Goal: Transaction & Acquisition: Purchase product/service

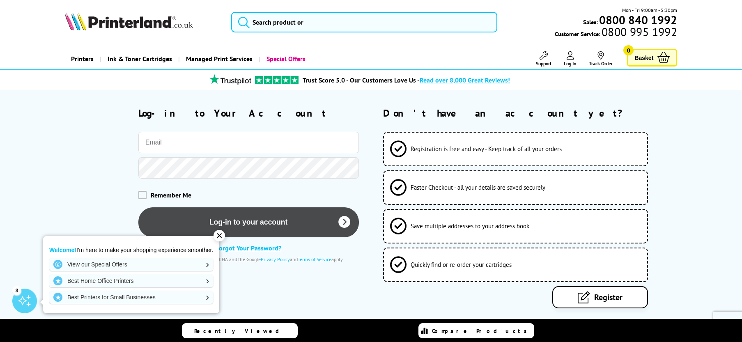
type input "[PERSON_NAME][EMAIL_ADDRESS][DOMAIN_NAME]"
click at [277, 213] on button "Log-in to your account" at bounding box center [248, 222] width 220 height 30
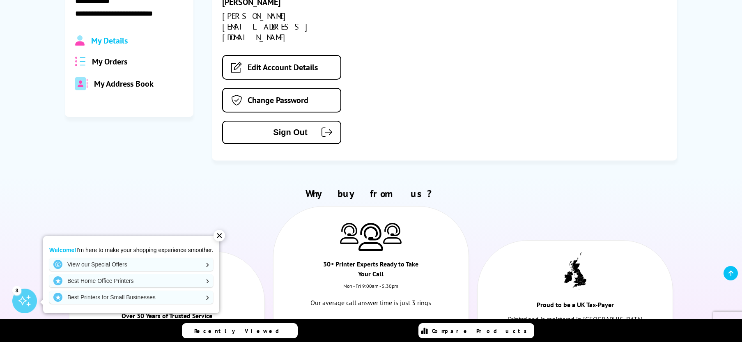
scroll to position [164, 0]
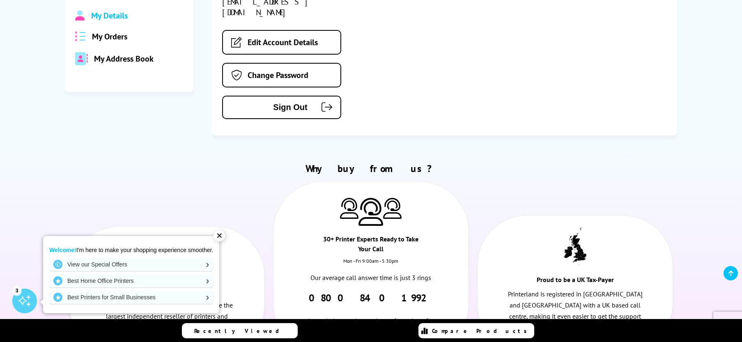
click at [101, 36] on span "My Orders" at bounding box center [109, 36] width 35 height 11
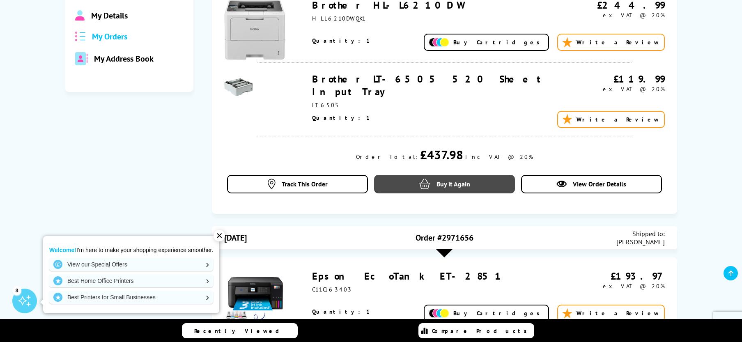
click at [452, 179] on link "Buy it Again" at bounding box center [444, 184] width 141 height 18
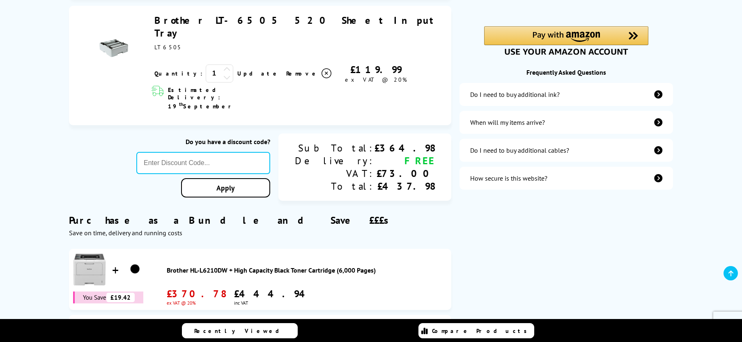
scroll to position [123, 0]
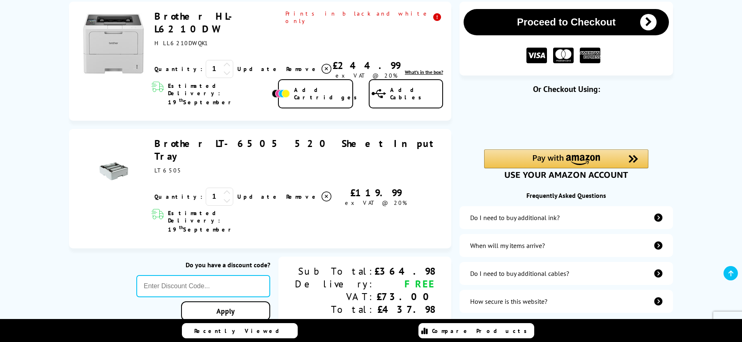
click at [621, 21] on button "Proceed to Checkout" at bounding box center [565, 22] width 205 height 26
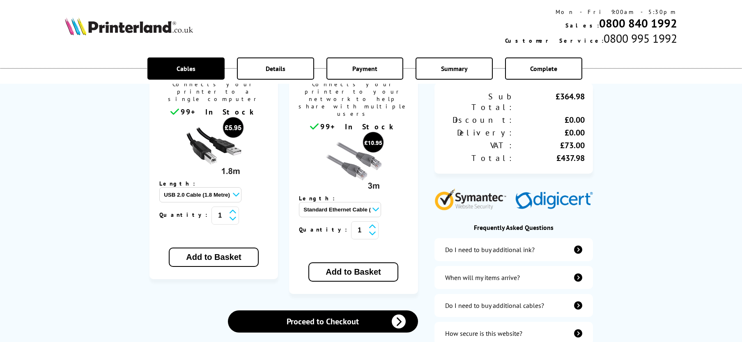
scroll to position [246, 0]
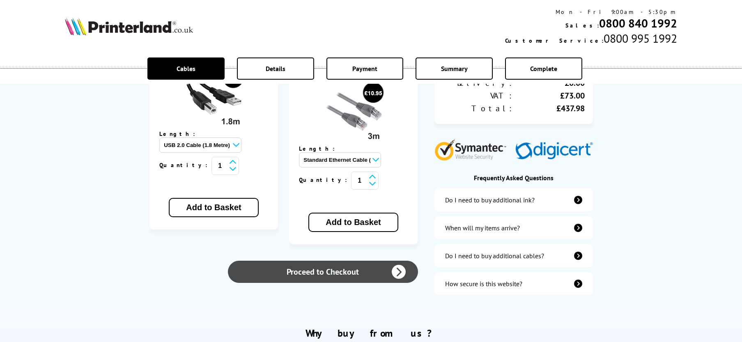
click at [345, 261] on link "Proceed to Checkout" at bounding box center [323, 272] width 190 height 22
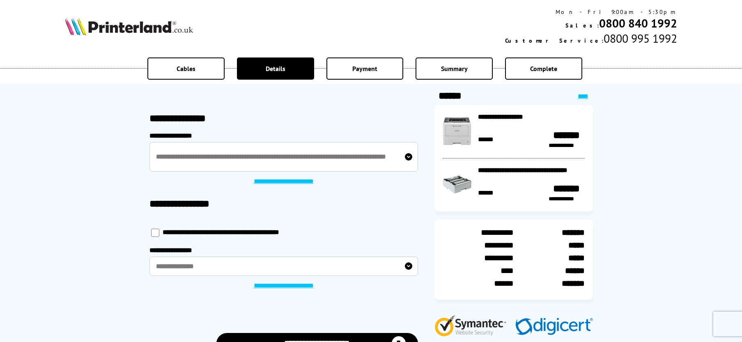
click at [199, 267] on label "**********" at bounding box center [283, 266] width 268 height 19
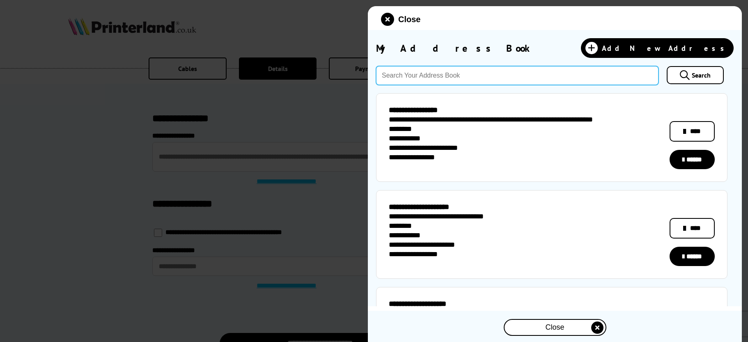
click at [486, 79] on input "text" at bounding box center [517, 75] width 282 height 19
type input "perivale"
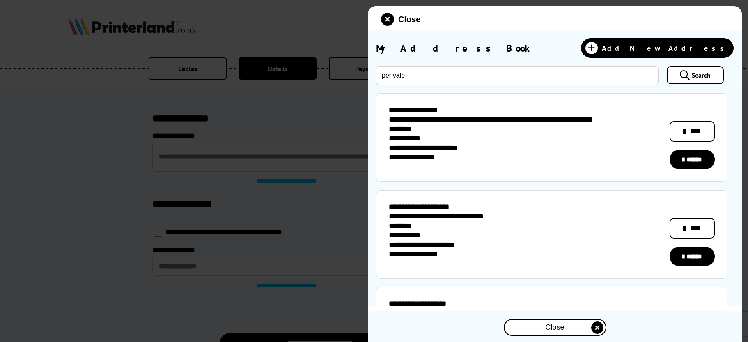
click at [686, 72] on link "Search" at bounding box center [695, 75] width 57 height 18
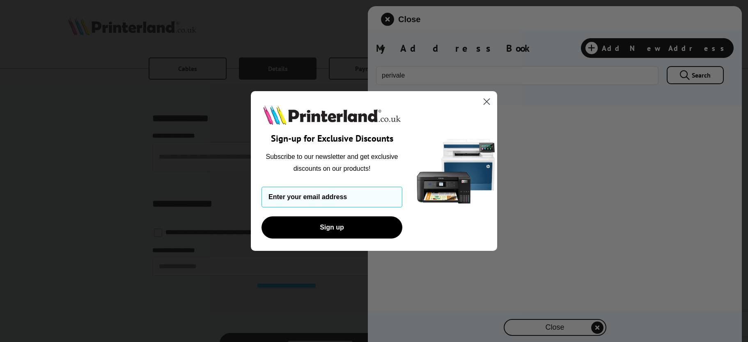
drag, startPoint x: 488, startPoint y: 101, endPoint x: 648, endPoint y: 129, distance: 162.5
click at [488, 101] on circle "Close dialog" at bounding box center [487, 102] width 14 height 14
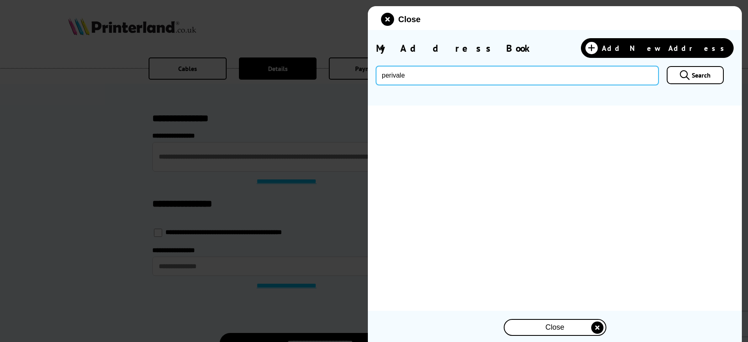
drag, startPoint x: 406, startPoint y: 78, endPoint x: 368, endPoint y: 77, distance: 38.6
paste input "UB6 7HQ"
type input "UB6 7HQ"
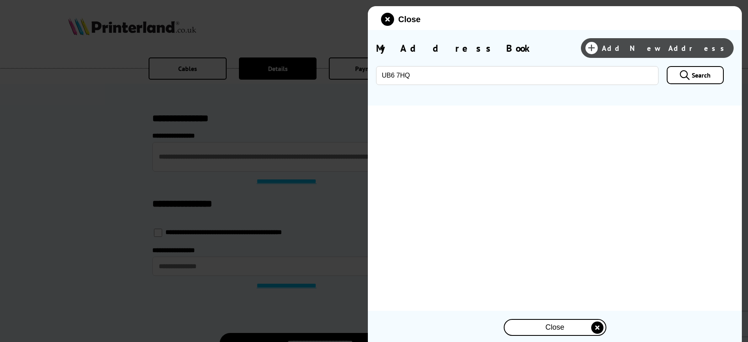
click at [702, 42] on link "Add New Address" at bounding box center [657, 48] width 153 height 20
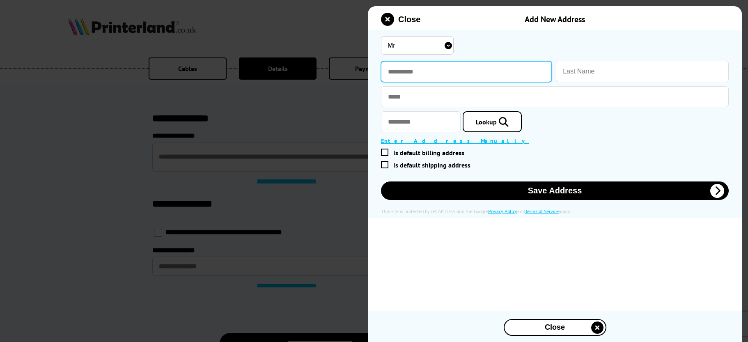
click at [447, 71] on input "text" at bounding box center [466, 71] width 171 height 21
type input "********"
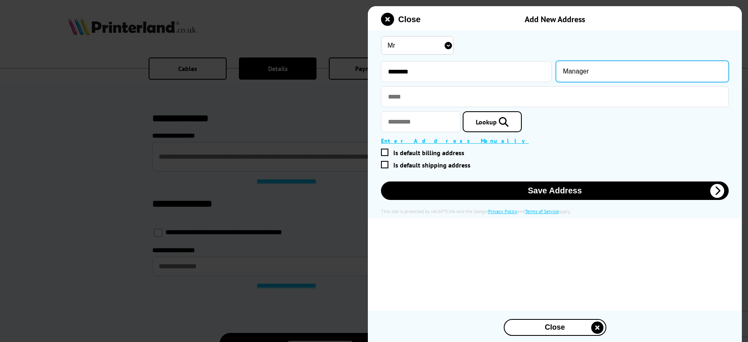
type input "Manager"
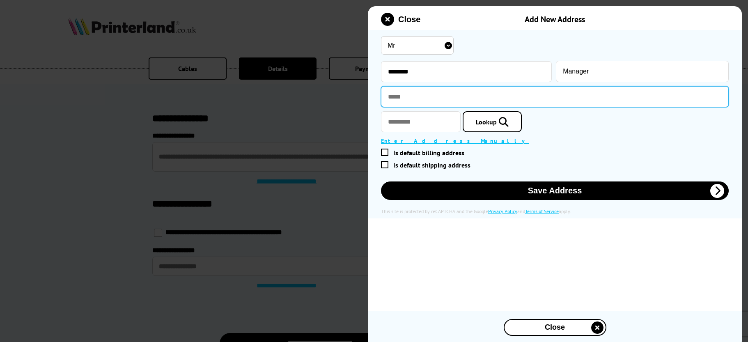
click at [441, 100] on input "text" at bounding box center [555, 96] width 348 height 21
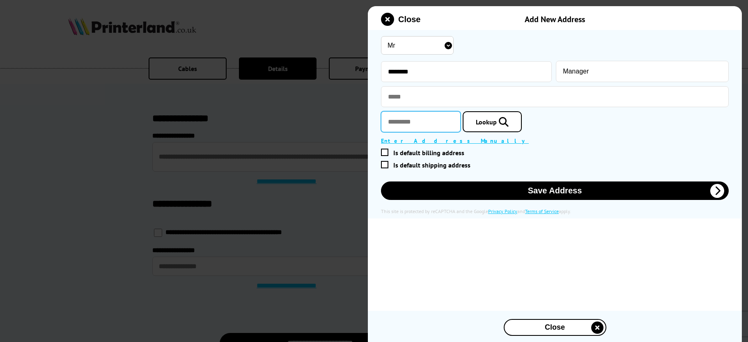
click at [408, 118] on input "text" at bounding box center [421, 121] width 80 height 21
paste input "*******"
type input "*******"
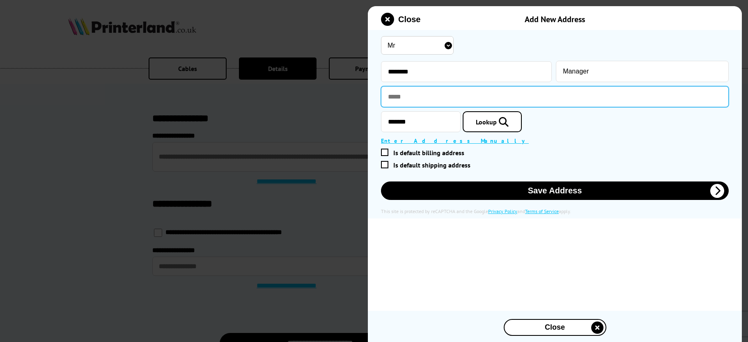
click at [436, 90] on input "text" at bounding box center [555, 96] width 348 height 21
click at [410, 95] on input "text" at bounding box center [555, 96] width 348 height 21
paste input "**********"
type input "**********"
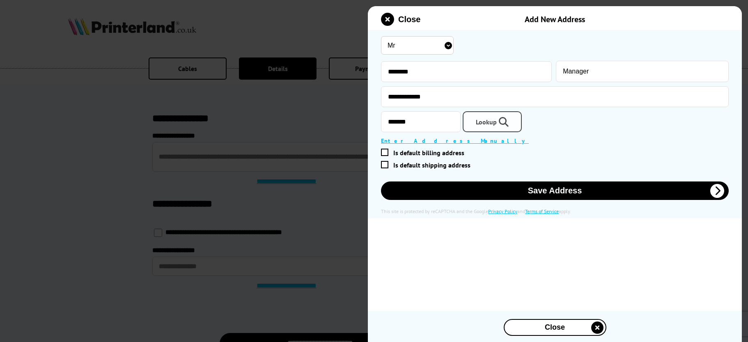
click at [509, 120] on icon at bounding box center [503, 122] width 12 height 10
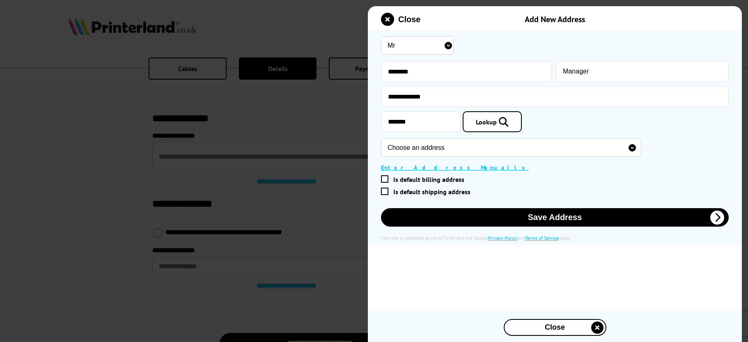
click at [496, 146] on select "Choose an address 179C, Bilton Road, Perivale, Greenford, UB6 7HQ 255A, Bilton …" at bounding box center [511, 147] width 260 height 18
select select "GB|RM|A|25676039"
click at [381, 139] on select "Choose an address 179C, Bilton Road, Perivale, Greenford, UB6 7HQ 255A, Bilton …" at bounding box center [511, 147] width 260 height 18
type input "Hillview Surgery"
type input "179 Bilton Road"
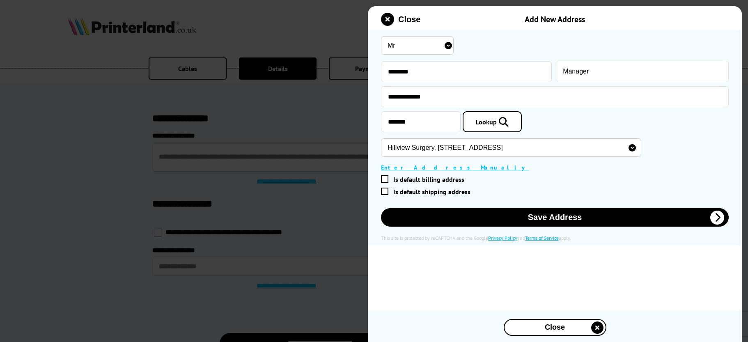
type input "Perivale"
type input "Greenford"
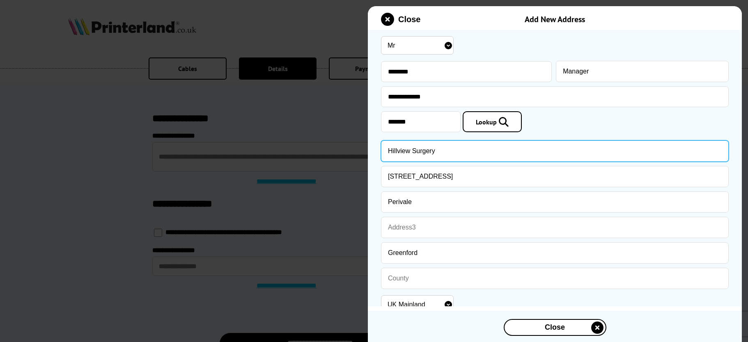
drag, startPoint x: 439, startPoint y: 149, endPoint x: 249, endPoint y: 195, distance: 195.7
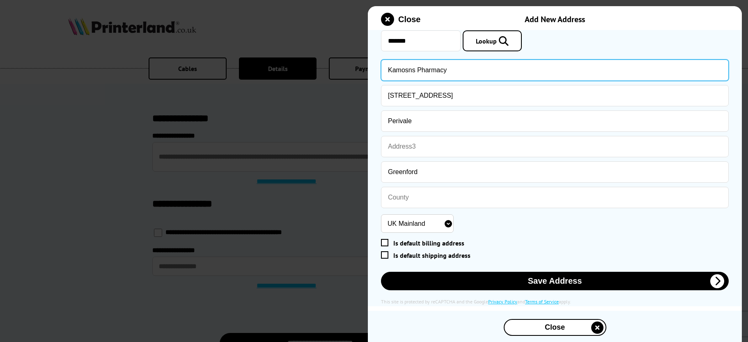
scroll to position [84, 0]
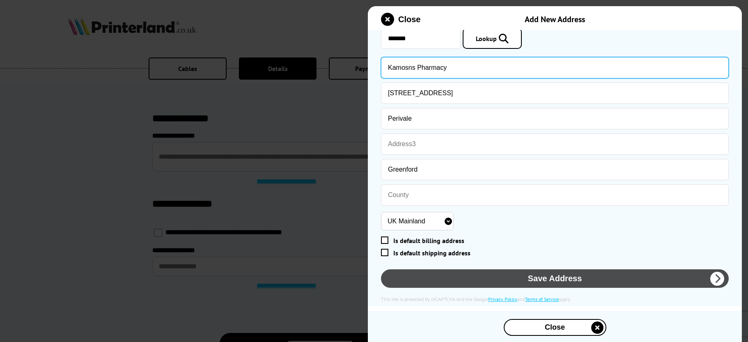
type input "Kamosns Pharmacy"
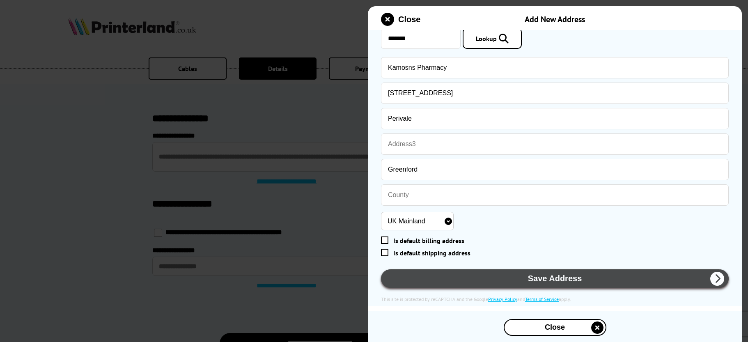
click at [561, 275] on button "Save Address" at bounding box center [555, 278] width 348 height 18
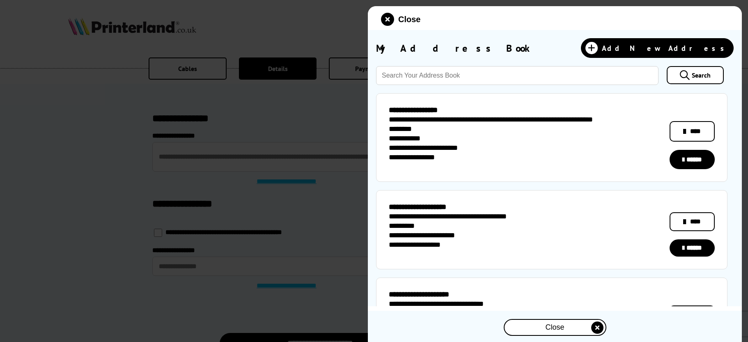
click at [686, 220] on icon at bounding box center [684, 222] width 3 height 10
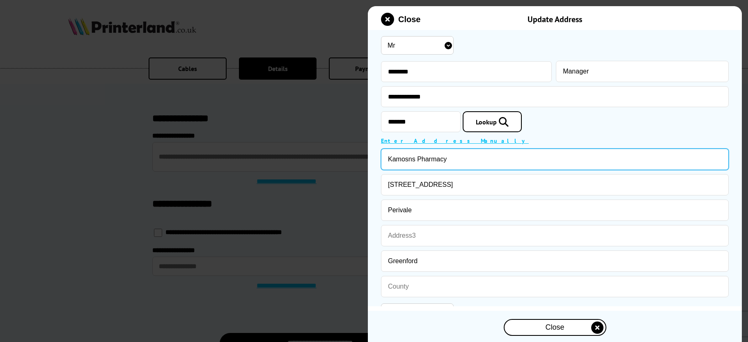
click at [408, 162] on input "Kamosns Pharmacy" at bounding box center [555, 159] width 348 height 21
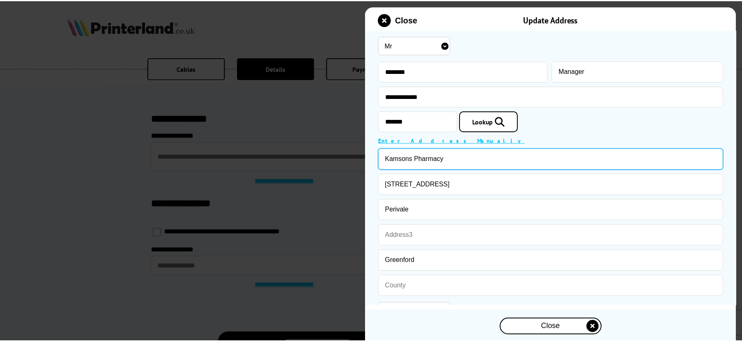
scroll to position [92, 0]
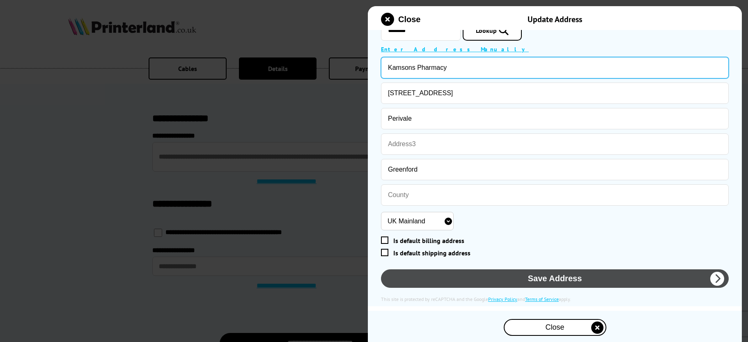
type input "Kamsons Pharmacy"
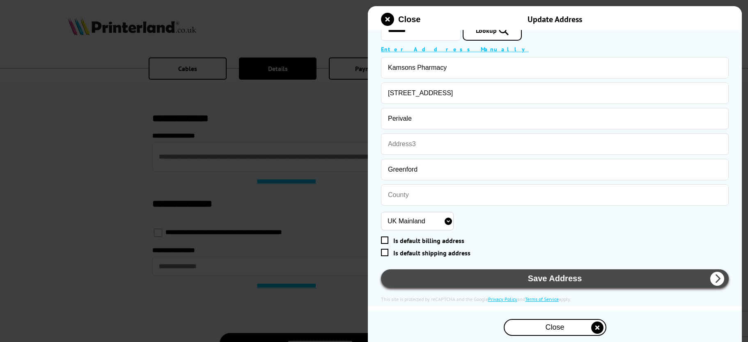
click at [548, 278] on button "Save Address" at bounding box center [555, 278] width 348 height 18
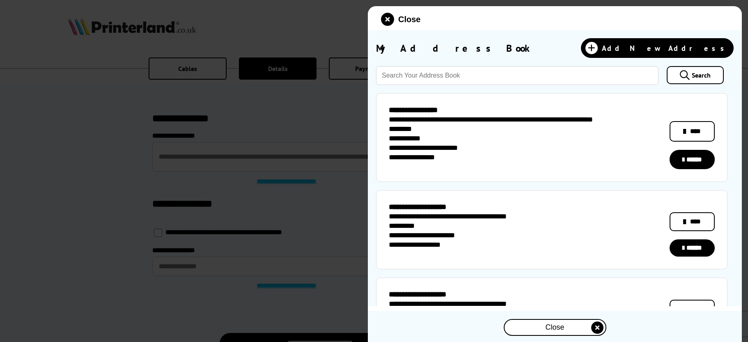
click at [550, 326] on span "Close" at bounding box center [554, 327] width 19 height 9
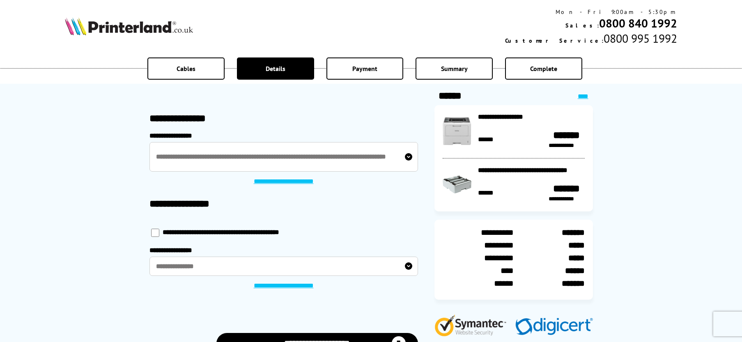
click at [228, 261] on label "**********" at bounding box center [283, 266] width 268 height 19
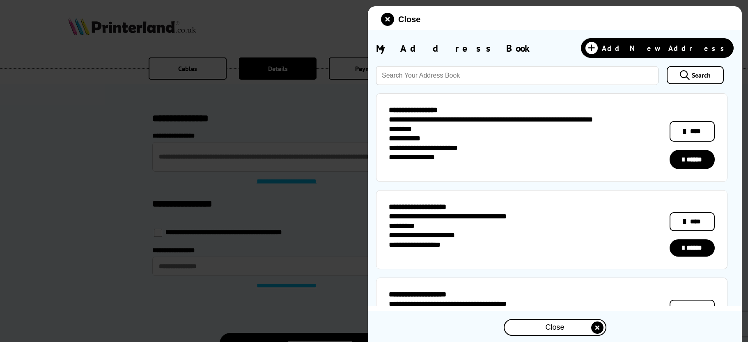
click at [697, 252] on link "******" at bounding box center [692, 247] width 45 height 17
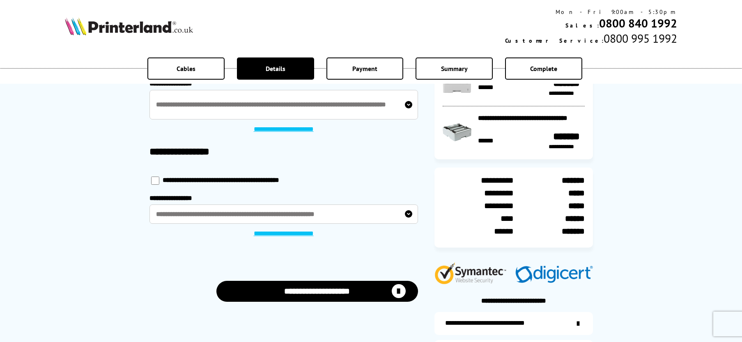
scroll to position [164, 0]
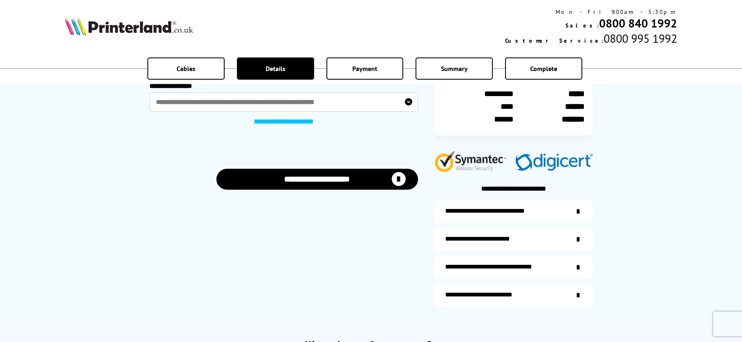
click at [347, 179] on button "**********" at bounding box center [317, 179] width 202 height 21
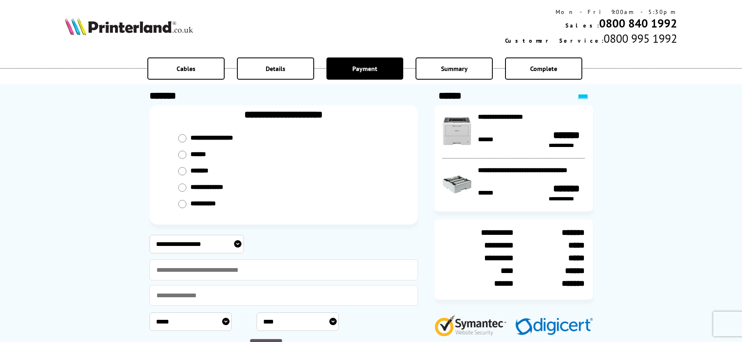
click at [182, 168] on input "radio" at bounding box center [182, 171] width 8 height 8
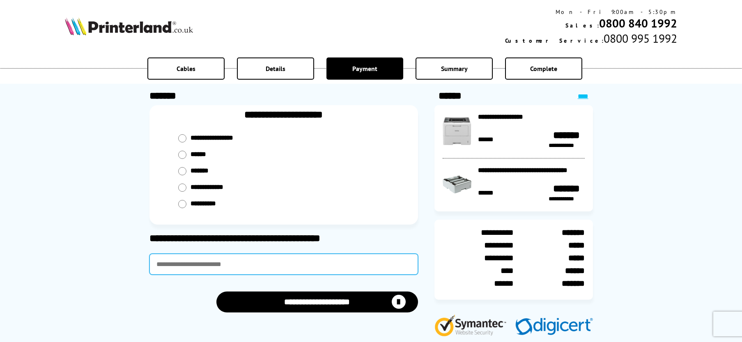
click at [216, 266] on input "text" at bounding box center [283, 264] width 268 height 21
type input "********"
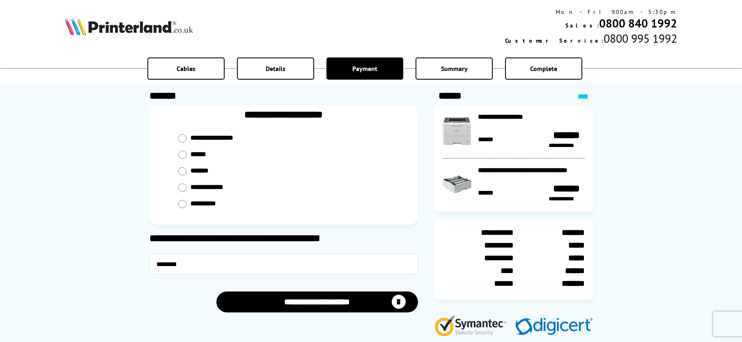
click at [374, 300] on button "**********" at bounding box center [317, 301] width 202 height 21
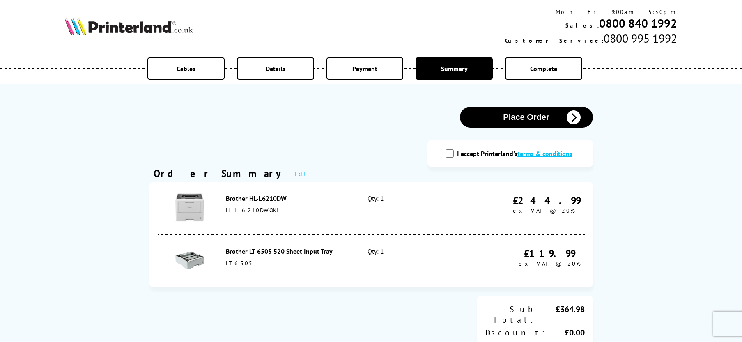
click at [452, 153] on input "I accept Printerland's terms & conditions" at bounding box center [449, 153] width 8 height 8
checkbox input "true"
click at [548, 119] on button "Place Order" at bounding box center [526, 117] width 133 height 21
